Goal: Information Seeking & Learning: Learn about a topic

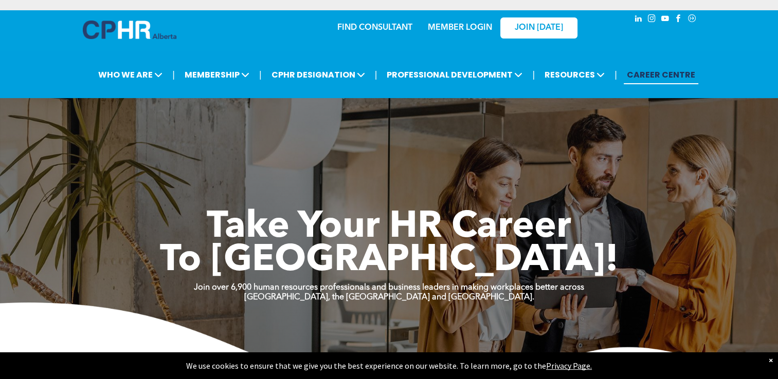
drag, startPoint x: 385, startPoint y: 1, endPoint x: 177, endPoint y: 241, distance: 317.4
click at [177, 241] on h1 "Take Your HR Career" at bounding box center [389, 227] width 617 height 33
click at [645, 75] on link "CAREER CENTRE" at bounding box center [661, 74] width 75 height 19
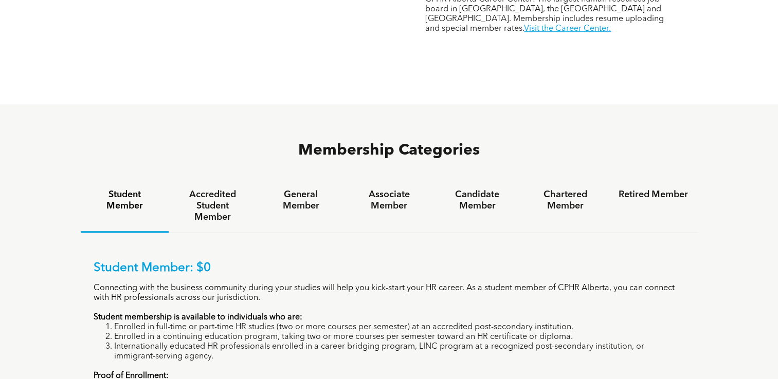
scroll to position [691, 0]
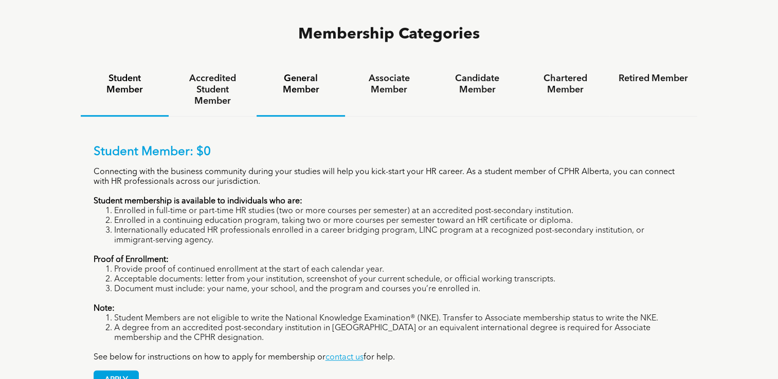
click at [306, 66] on div "General Member" at bounding box center [301, 90] width 88 height 53
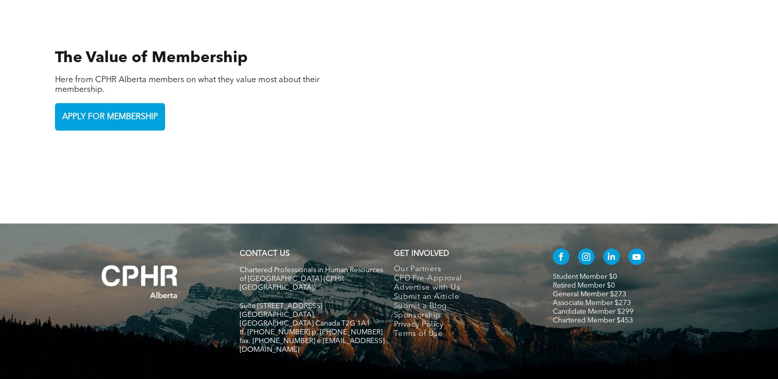
scroll to position [0, 0]
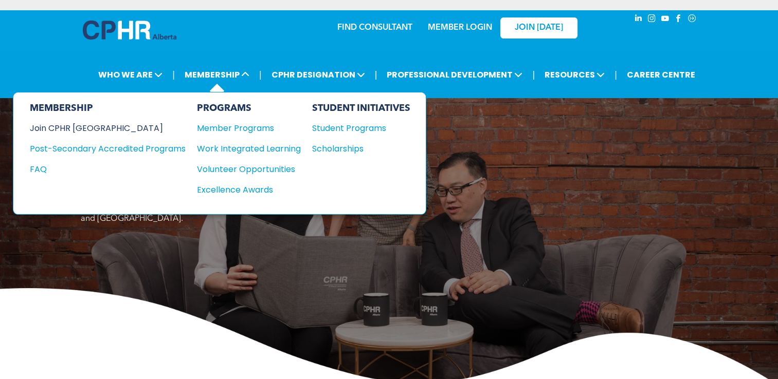
click at [82, 123] on div "Join CPHR [GEOGRAPHIC_DATA]" at bounding box center [100, 128] width 140 height 13
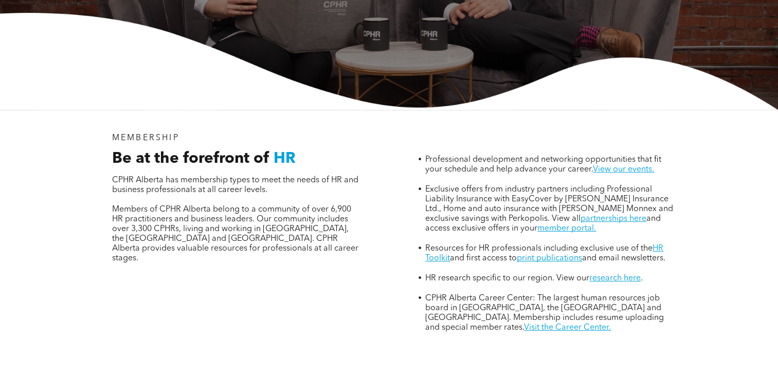
scroll to position [666, 0]
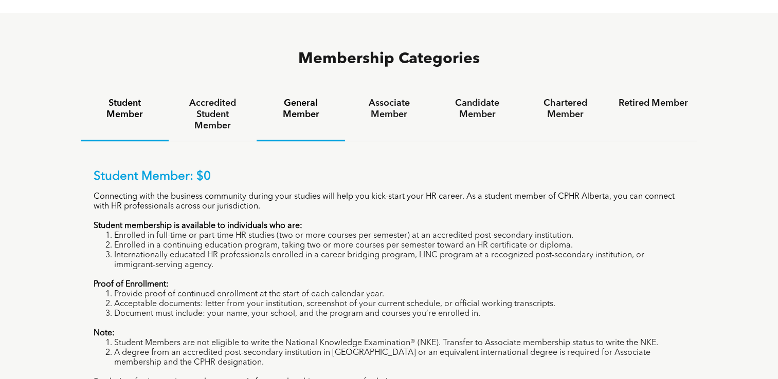
click at [283, 88] on div "General Member" at bounding box center [301, 114] width 88 height 53
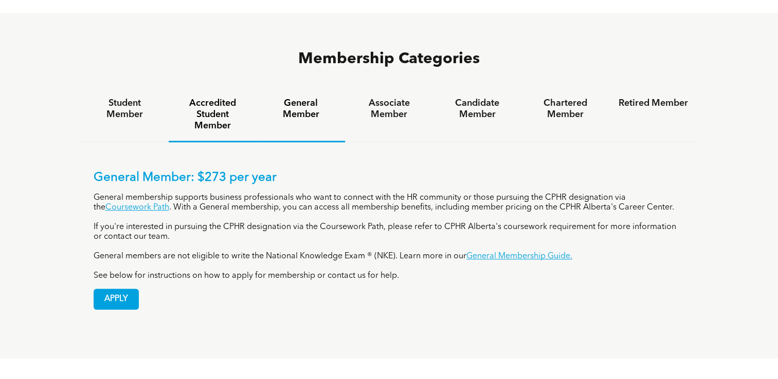
click at [217, 98] on h4 "Accredited Student Member" at bounding box center [212, 115] width 69 height 34
